Goal: Navigation & Orientation: Understand site structure

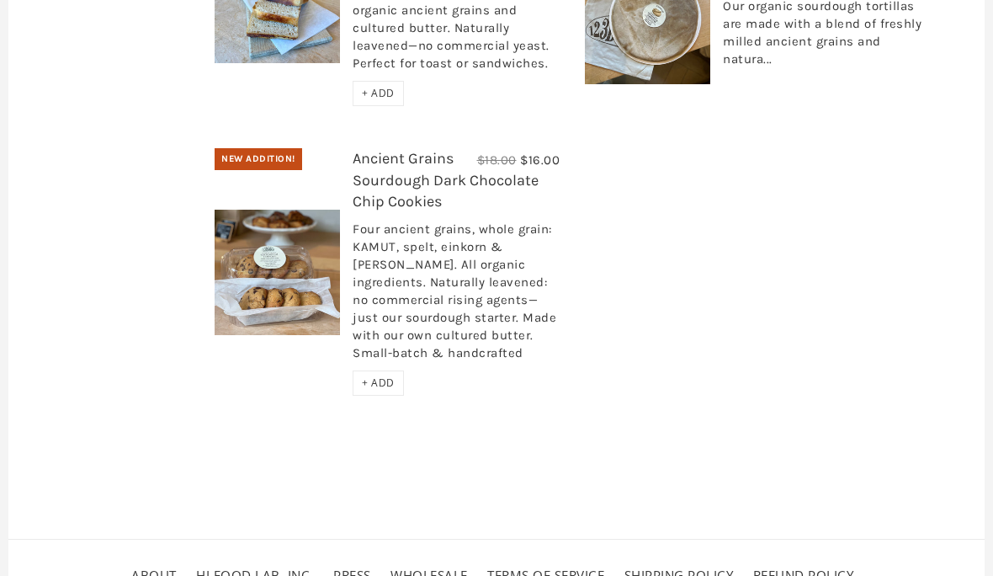
scroll to position [942, 0]
click at [152, 575] on link "About" at bounding box center [153, 574] width 45 height 17
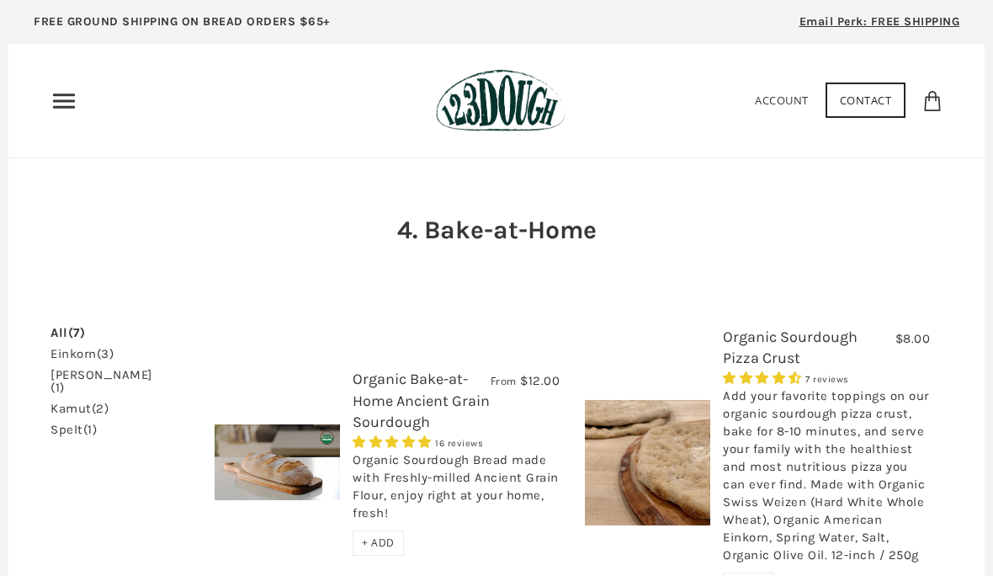
click at [71, 103] on icon "Primary" at bounding box center [63, 101] width 27 height 27
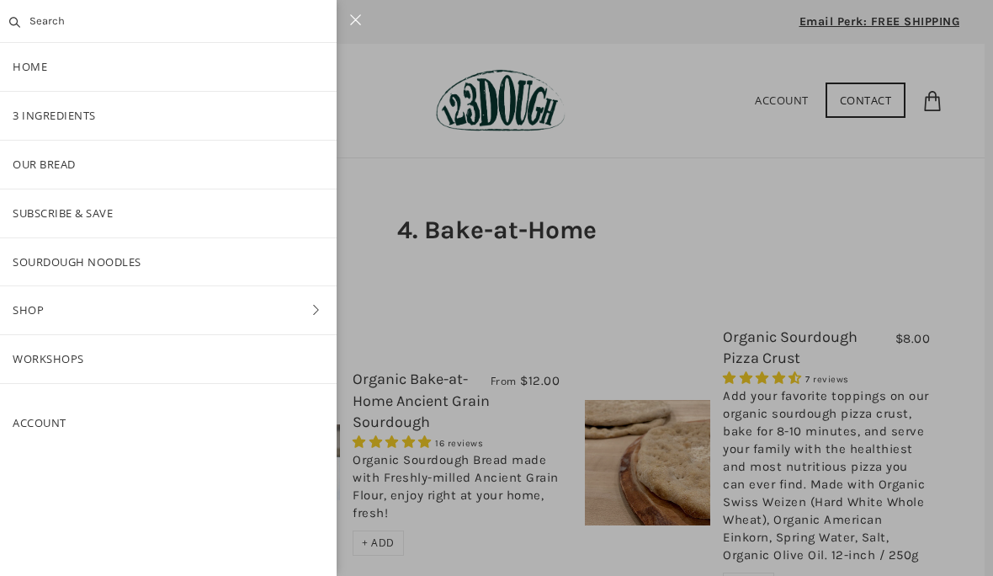
click at [30, 307] on link "Shop" at bounding box center [168, 310] width 337 height 48
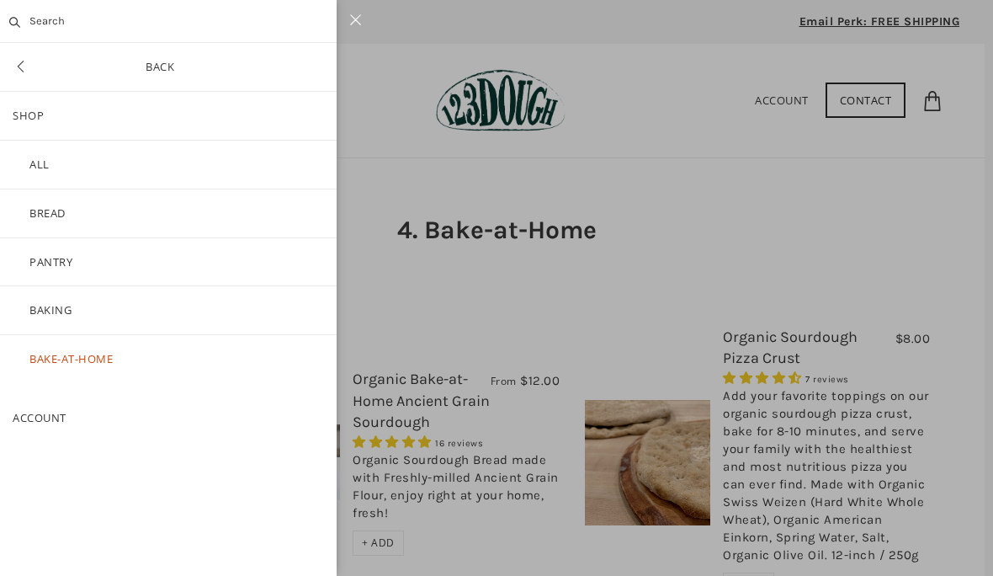
click at [63, 345] on link "Bake-at-Home" at bounding box center [168, 359] width 337 height 48
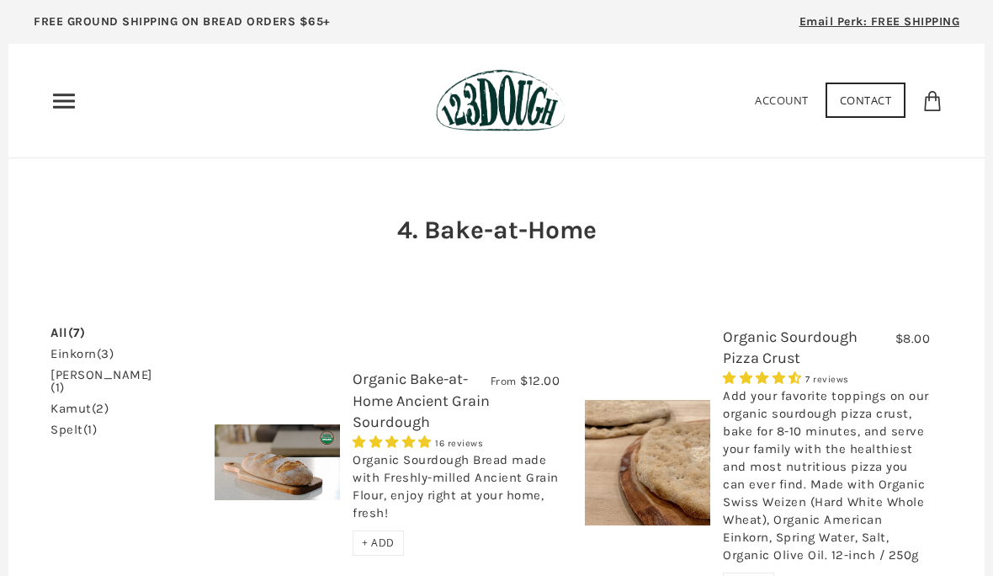
click at [68, 100] on use "Primary" at bounding box center [64, 100] width 22 height 14
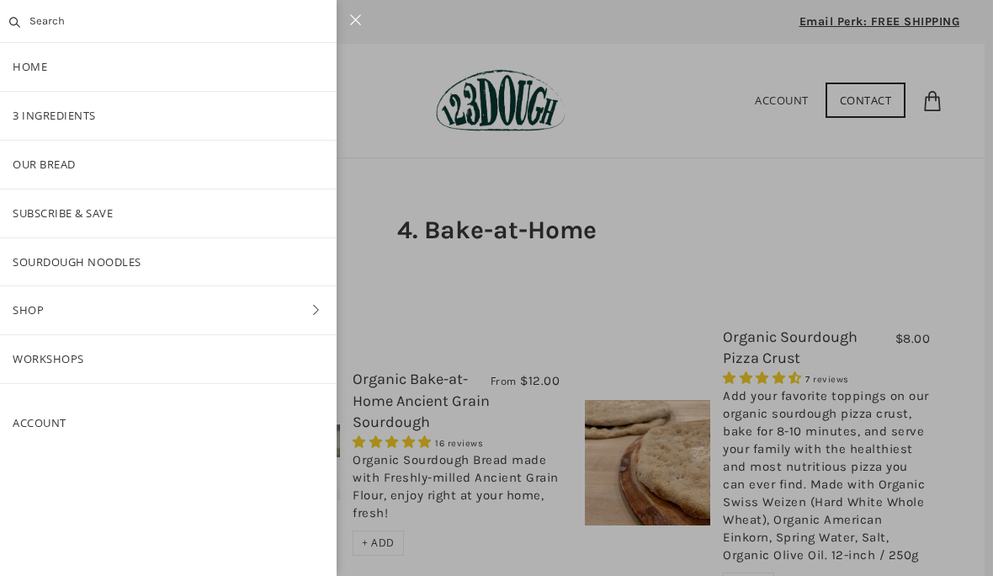
click at [91, 213] on link "Subscribe & Save" at bounding box center [168, 213] width 337 height 48
click at [50, 353] on link "Workshops" at bounding box center [168, 359] width 337 height 48
